Goal: Find specific page/section: Find specific page/section

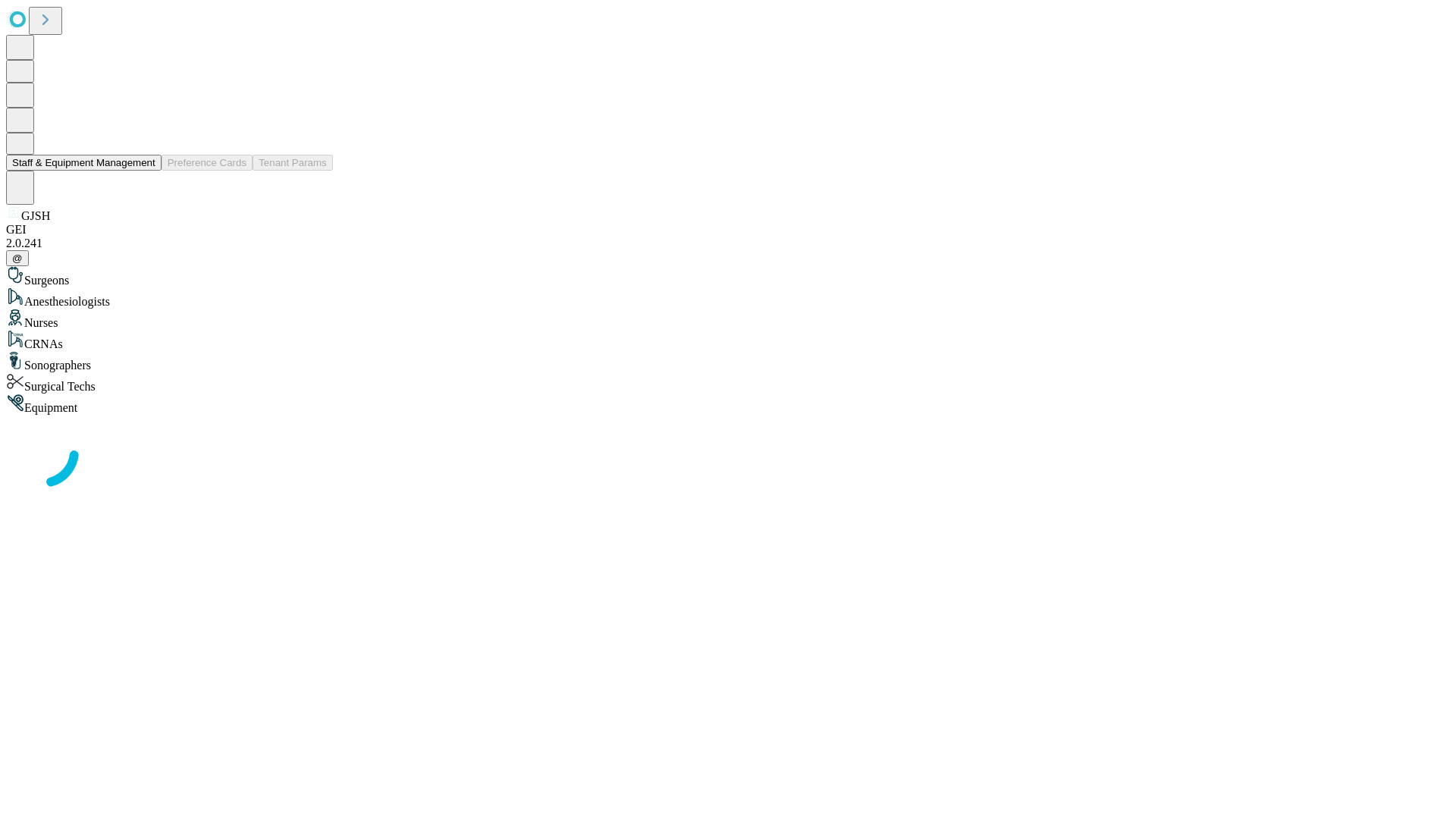
click at [144, 171] on button "Staff & Equipment Management" at bounding box center [83, 163] width 155 height 16
